Goal: Browse casually

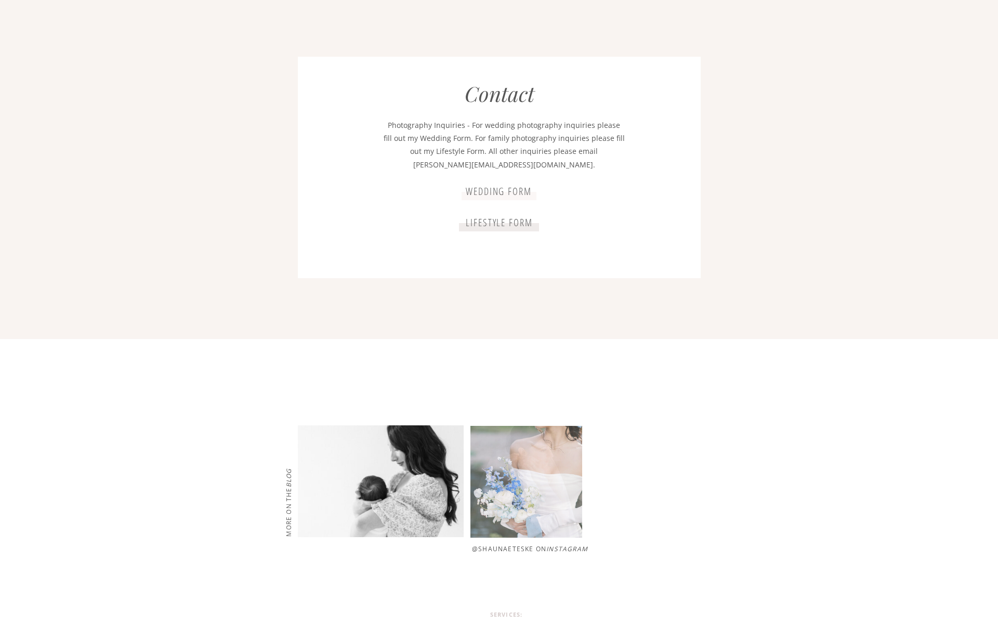
scroll to position [1880, 0]
